Goal: Check status: Check status

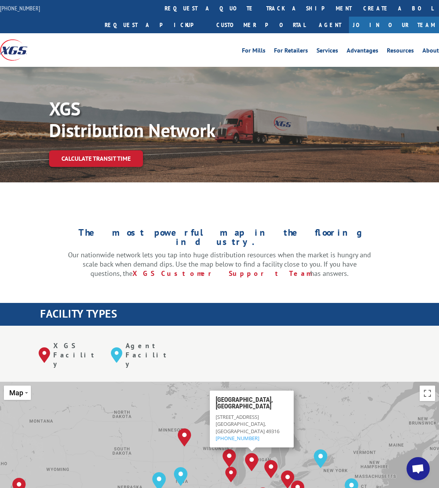
scroll to position [232, 0]
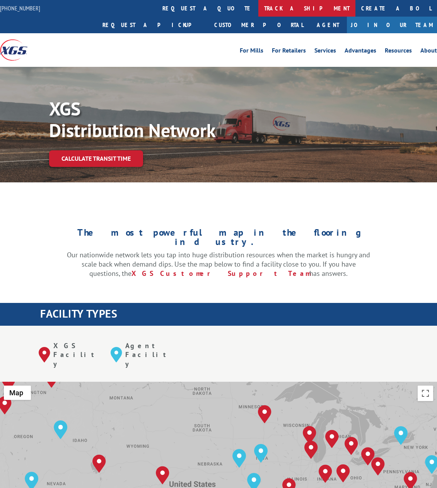
click at [258, 8] on link "track a shipment" at bounding box center [306, 8] width 97 height 17
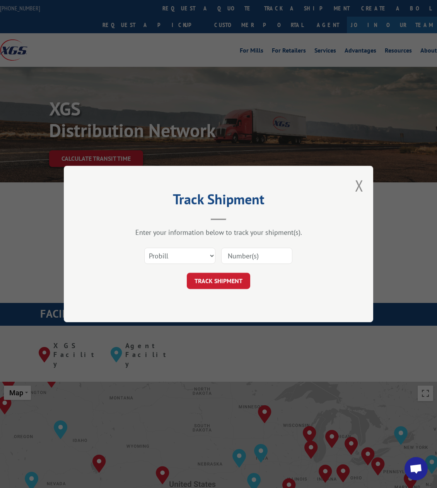
click at [246, 256] on input at bounding box center [256, 256] width 71 height 16
paste input "17607145"
type input "17607145"
click at [228, 283] on button "TRACK SHIPMENT" at bounding box center [218, 281] width 63 height 16
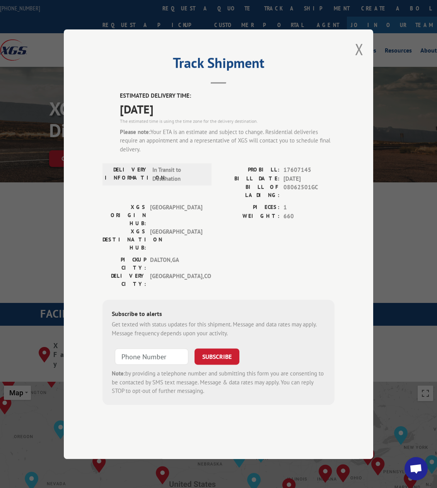
drag, startPoint x: 360, startPoint y: 82, endPoint x: 351, endPoint y: 95, distance: 15.8
click at [360, 60] on button "Close modal" at bounding box center [359, 49] width 9 height 20
